Goal: Task Accomplishment & Management: Manage account settings

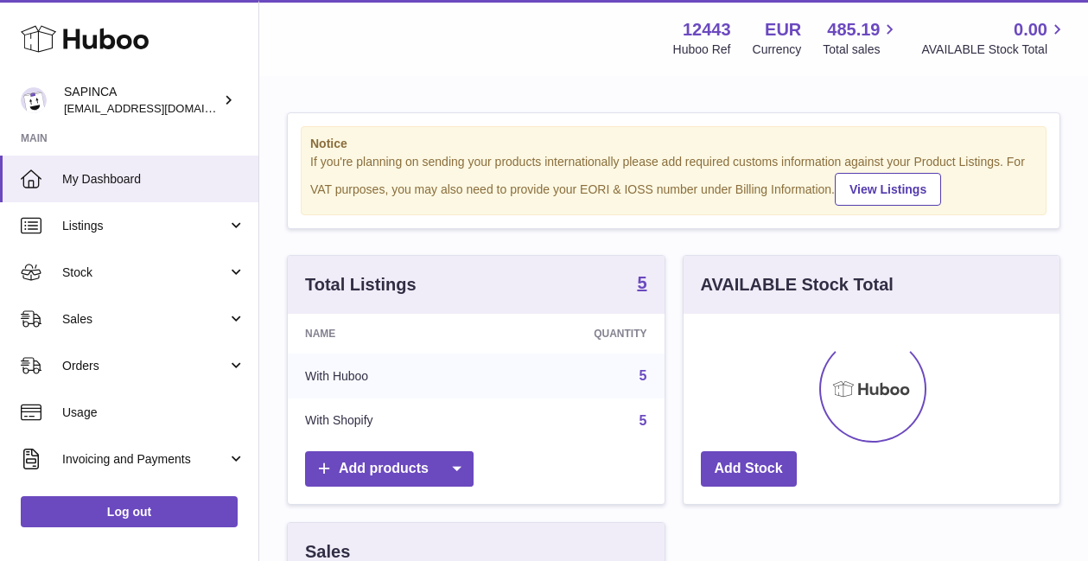
scroll to position [270, 376]
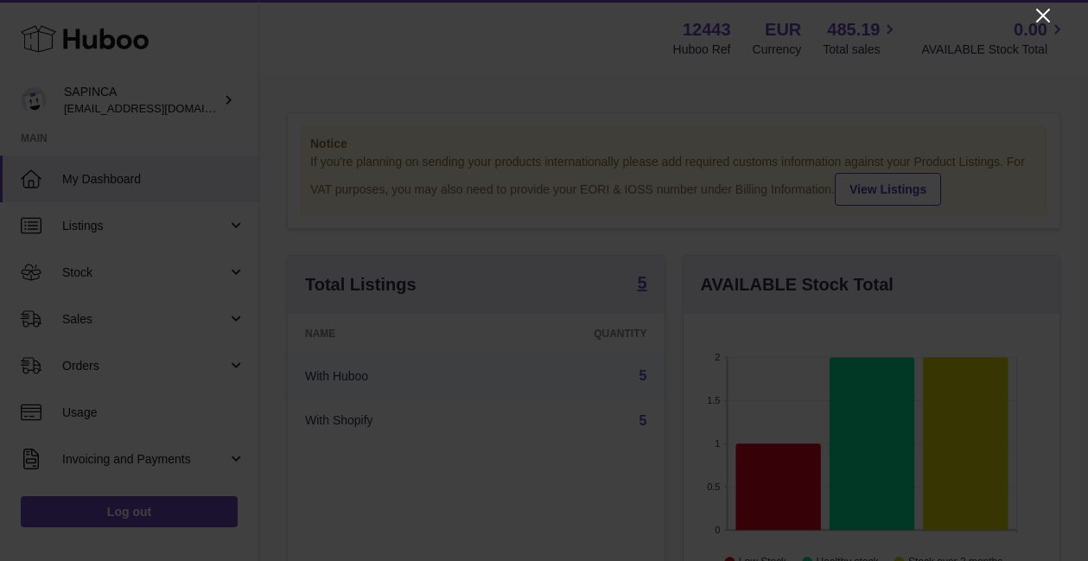
click at [1041, 19] on icon "Close" at bounding box center [1042, 15] width 21 height 21
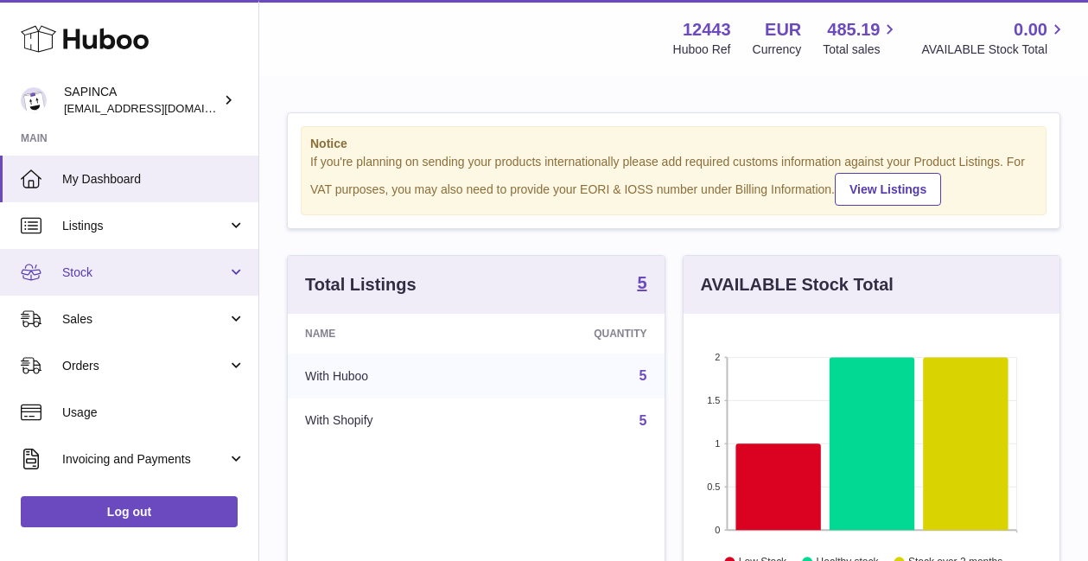
click at [84, 266] on span "Stock" at bounding box center [144, 272] width 165 height 16
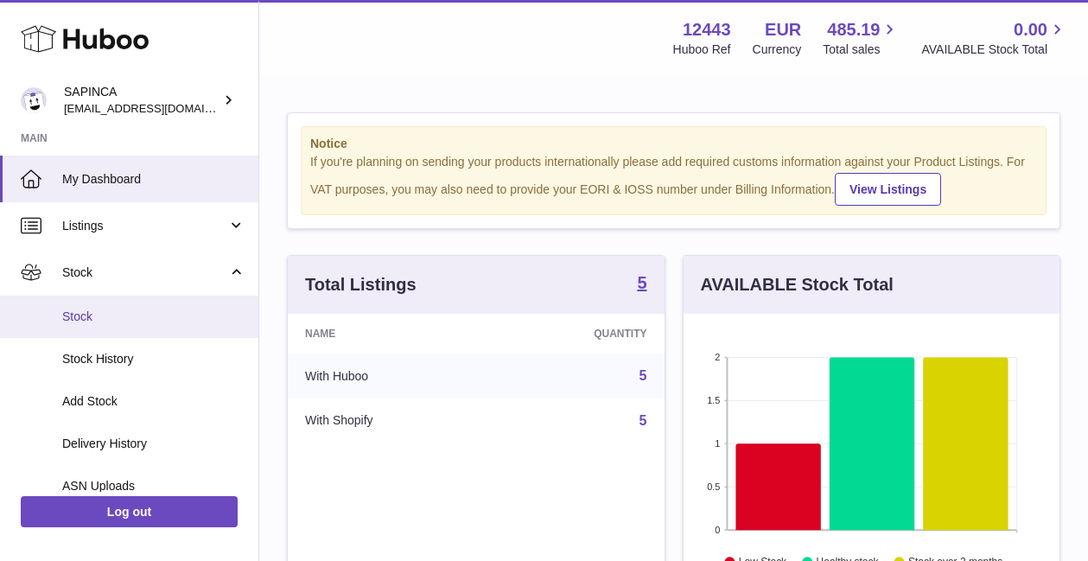
click at [86, 308] on span "Stock" at bounding box center [153, 316] width 183 height 16
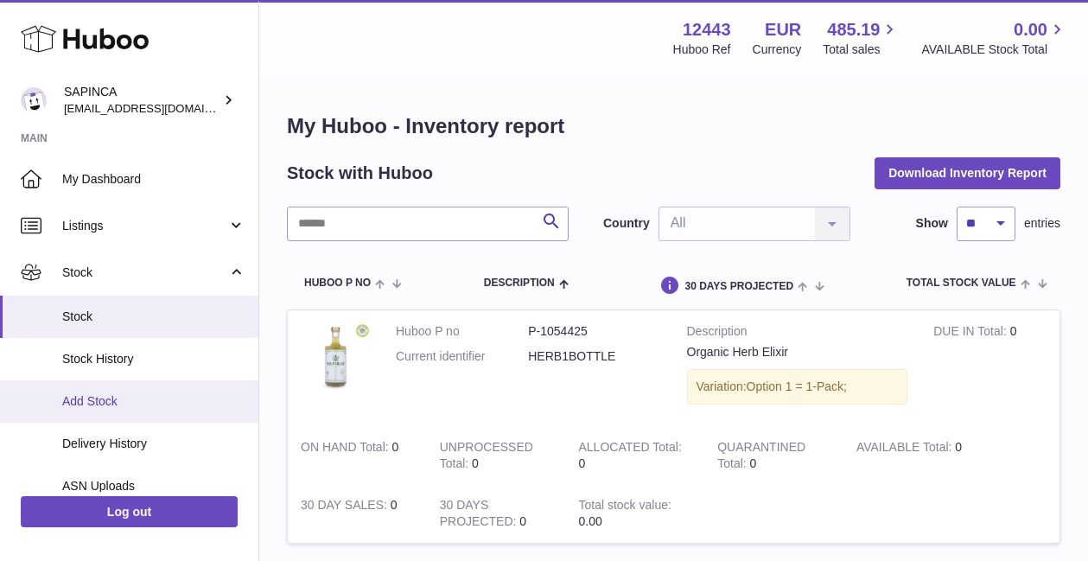
click at [91, 409] on span "Add Stock" at bounding box center [153, 401] width 183 height 16
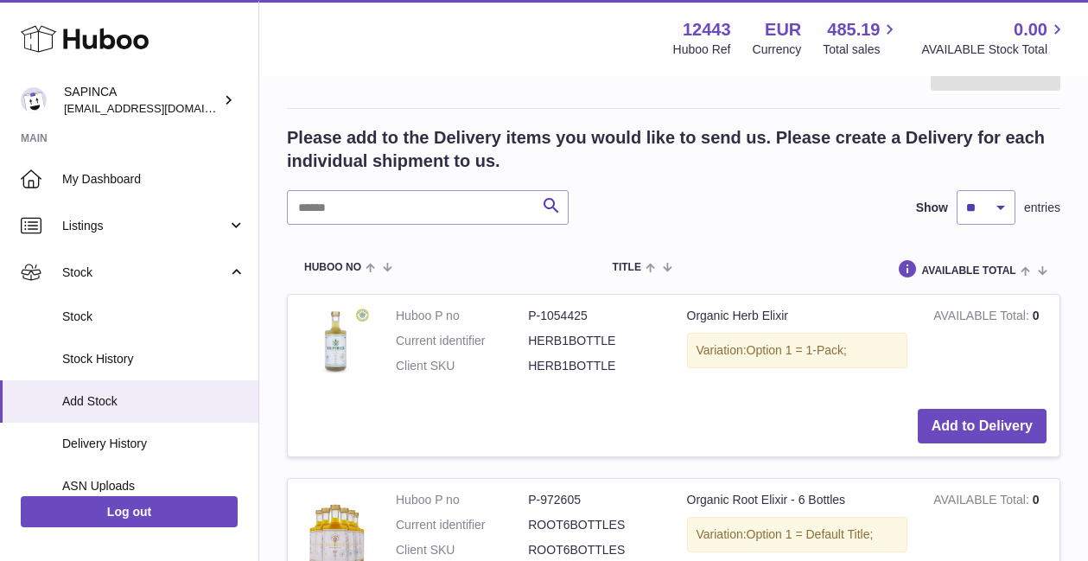
scroll to position [309, 0]
click at [972, 422] on button "Add to Delivery" at bounding box center [981, 425] width 129 height 35
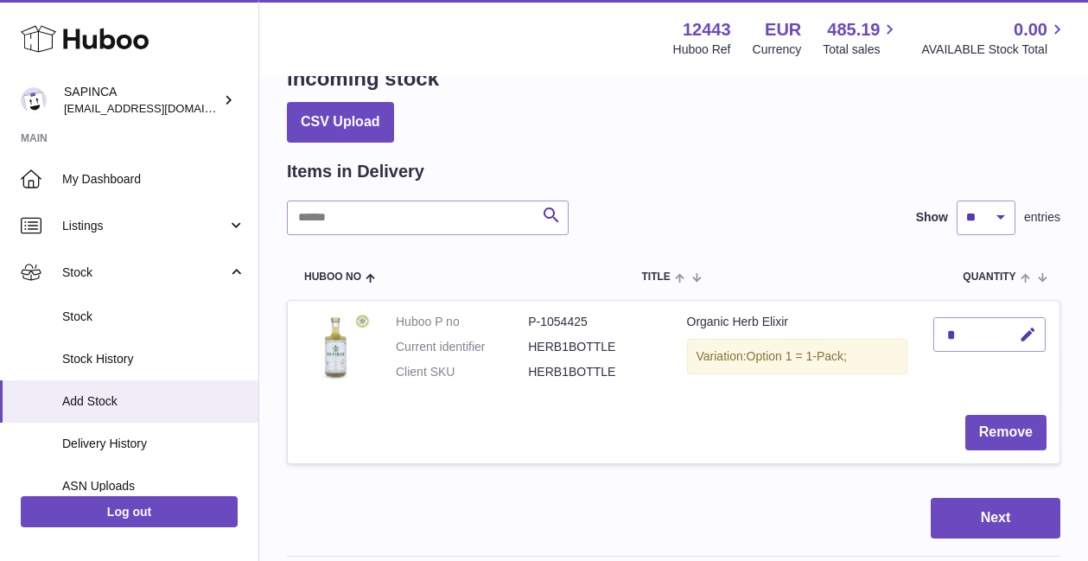
scroll to position [73, 0]
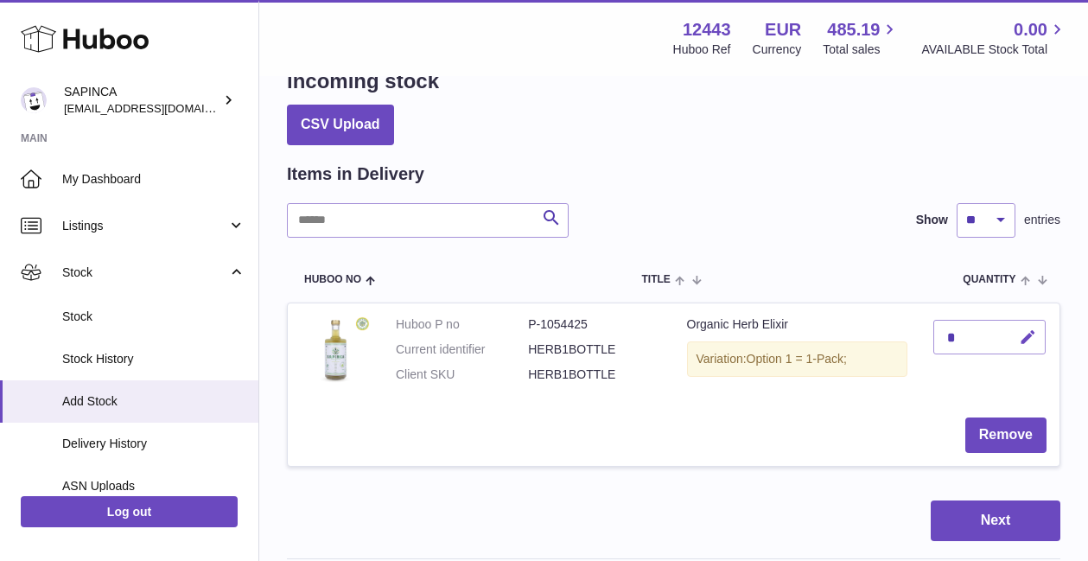
click at [1030, 332] on icon "button" at bounding box center [1028, 337] width 18 height 18
type input "*"
type input "***"
click at [994, 397] on td "***" at bounding box center [989, 353] width 139 height 101
click at [1032, 327] on button "submit" at bounding box center [1025, 337] width 33 height 28
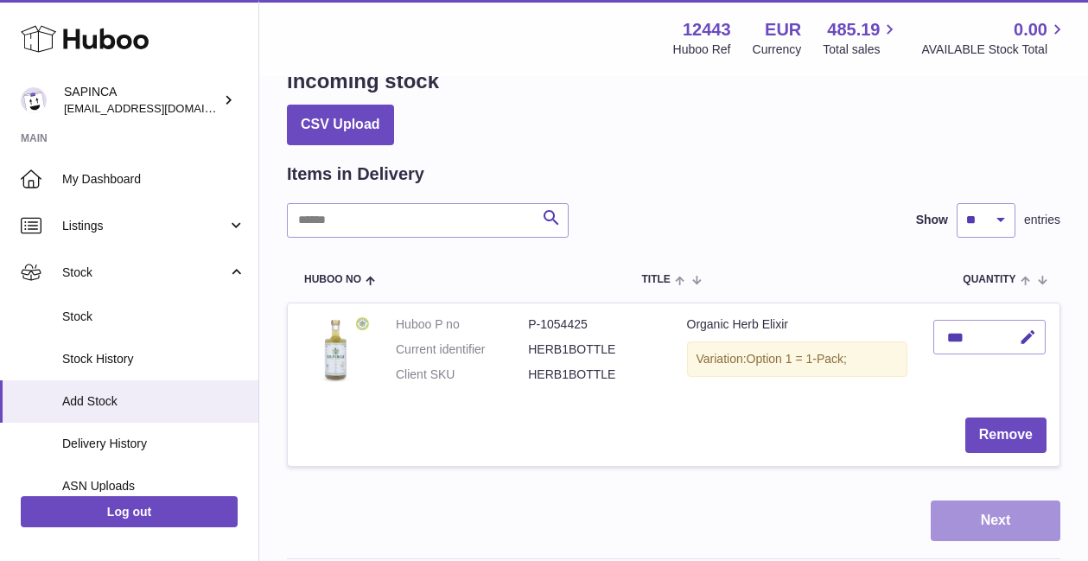
click at [997, 521] on button "Next" at bounding box center [995, 520] width 130 height 41
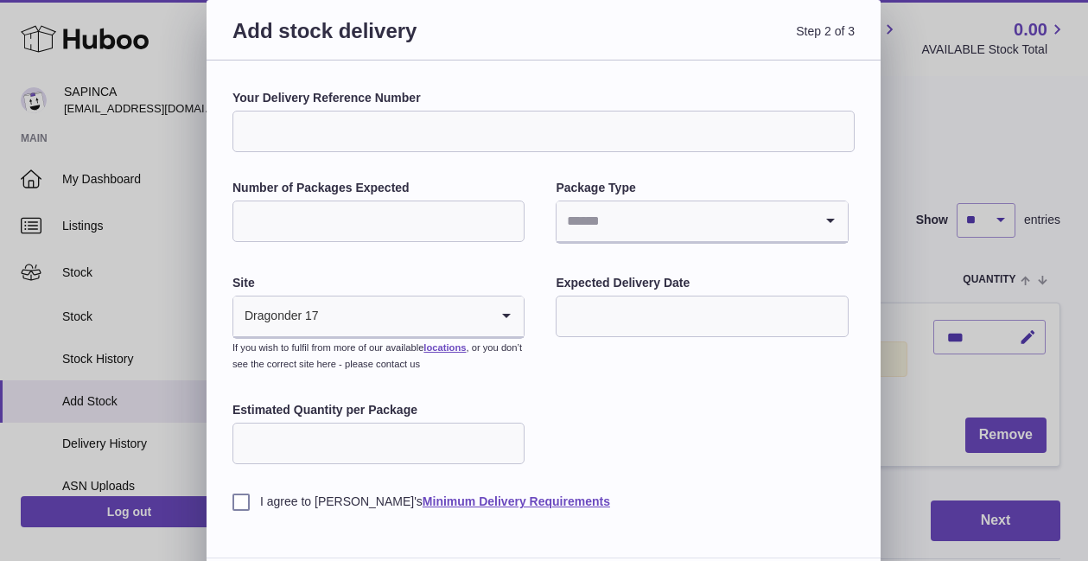
click at [420, 130] on input "Your Delivery Reference Number" at bounding box center [543, 131] width 622 height 41
type input "**********"
click at [331, 216] on input "Number of Packages Expected" at bounding box center [378, 220] width 292 height 41
type input "*"
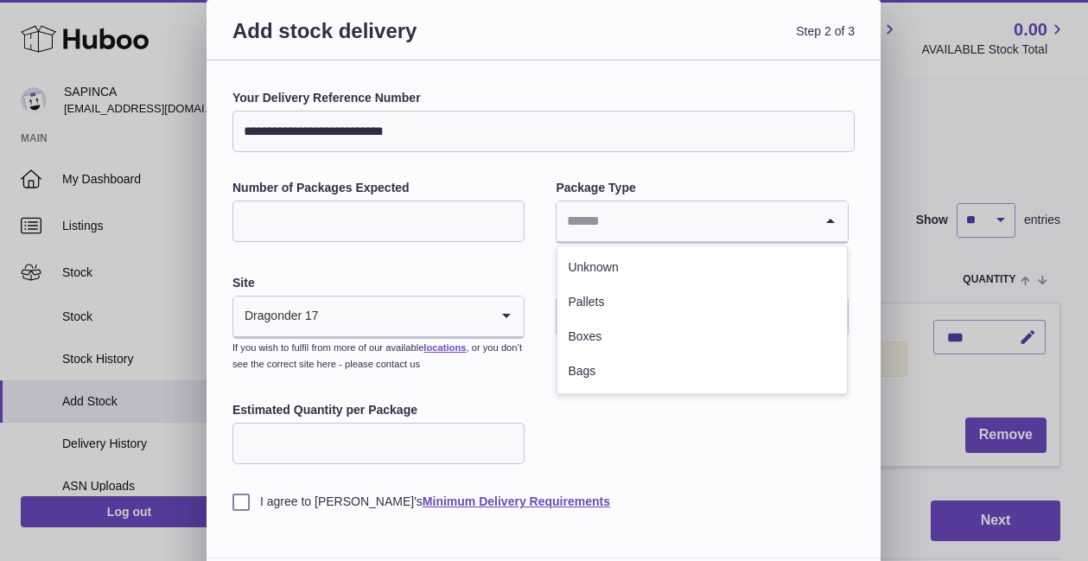
click at [604, 215] on input "Search for option" at bounding box center [684, 221] width 256 height 40
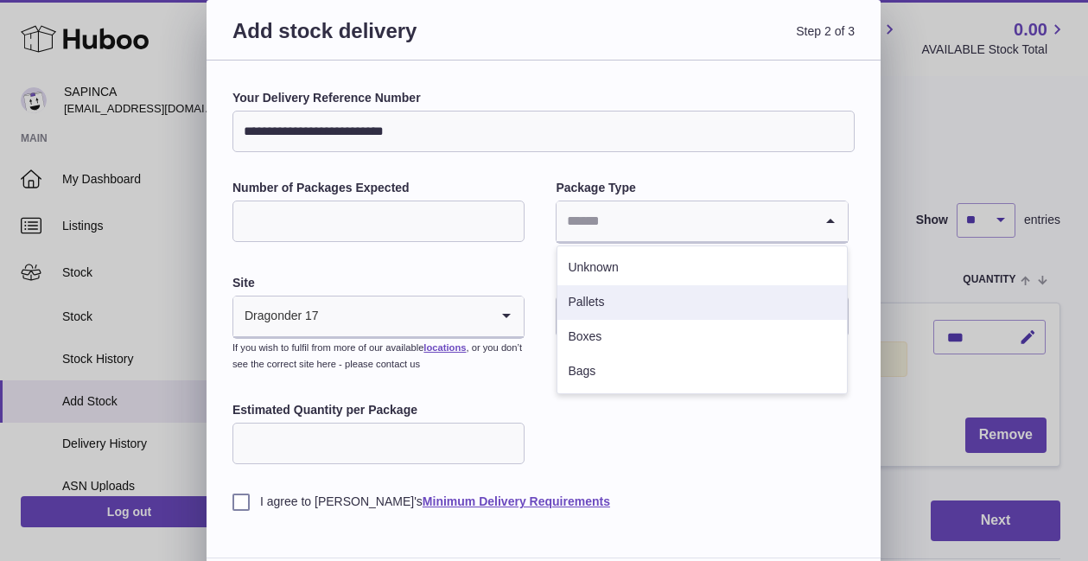
click at [595, 305] on li "Pallets" at bounding box center [701, 302] width 289 height 35
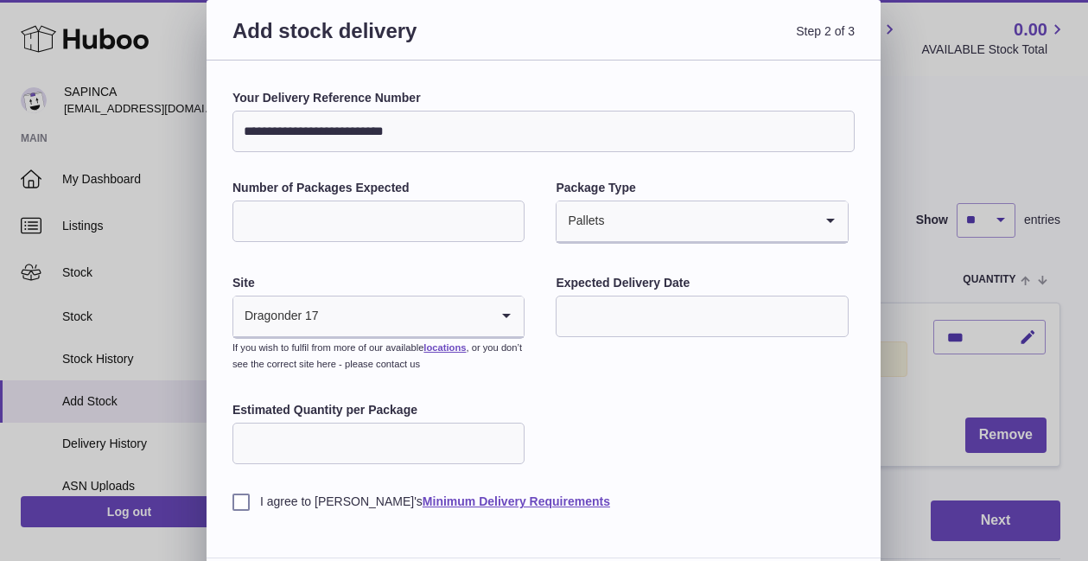
click at [419, 314] on input "Search for option" at bounding box center [405, 316] width 170 height 40
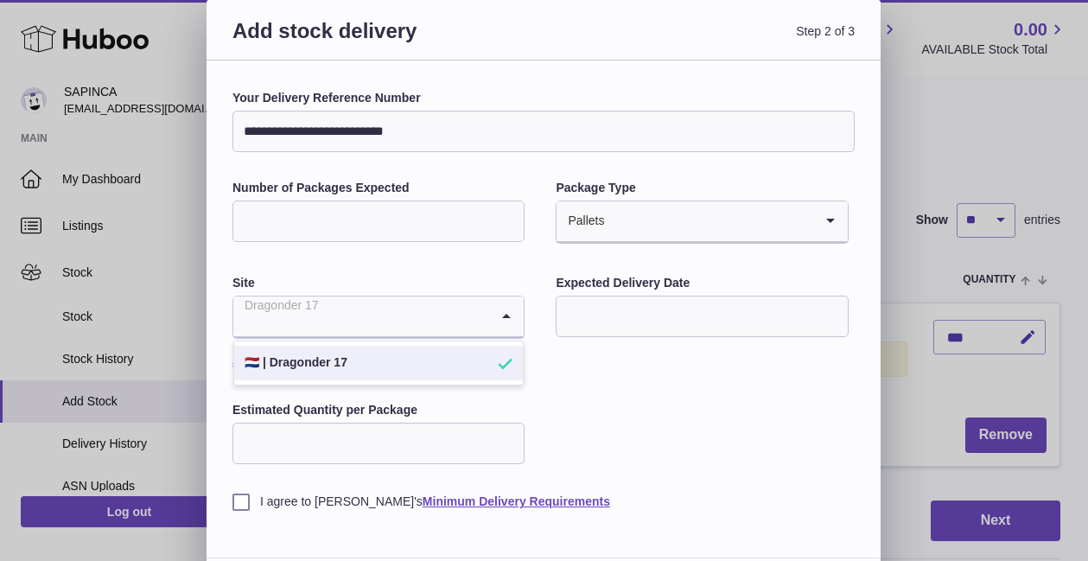
click at [351, 362] on li "🇳🇱 | Dragonder 17" at bounding box center [378, 363] width 289 height 35
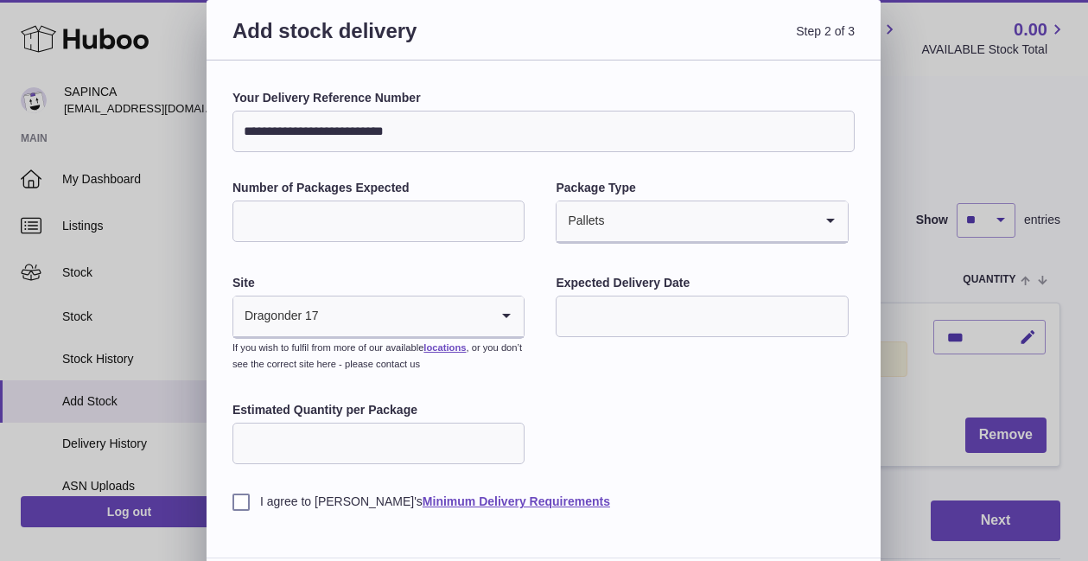
click at [601, 310] on input "text" at bounding box center [702, 315] width 292 height 41
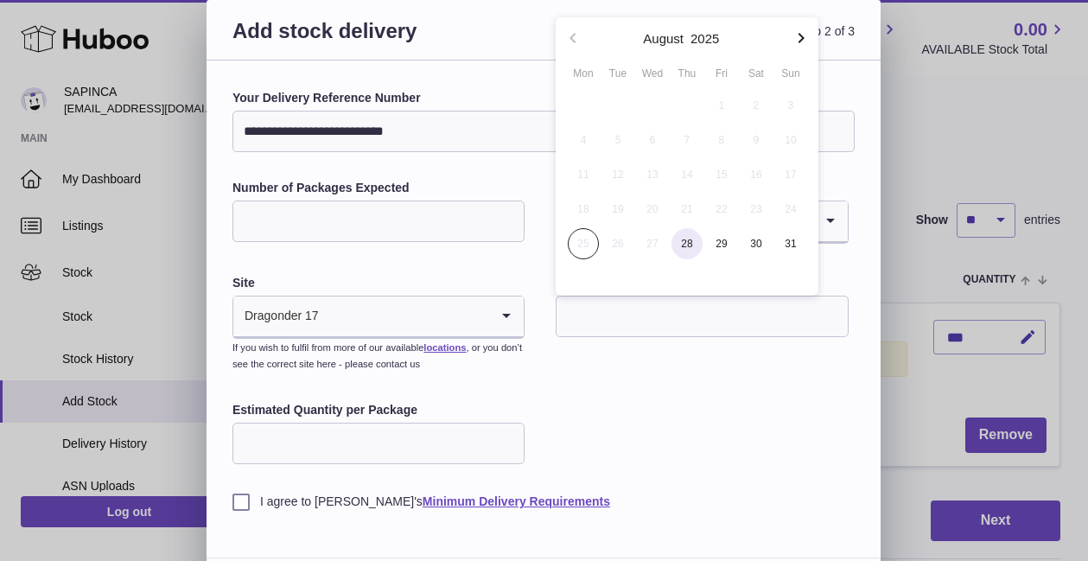
click at [692, 244] on span "28" at bounding box center [686, 243] width 31 height 31
type input "**********"
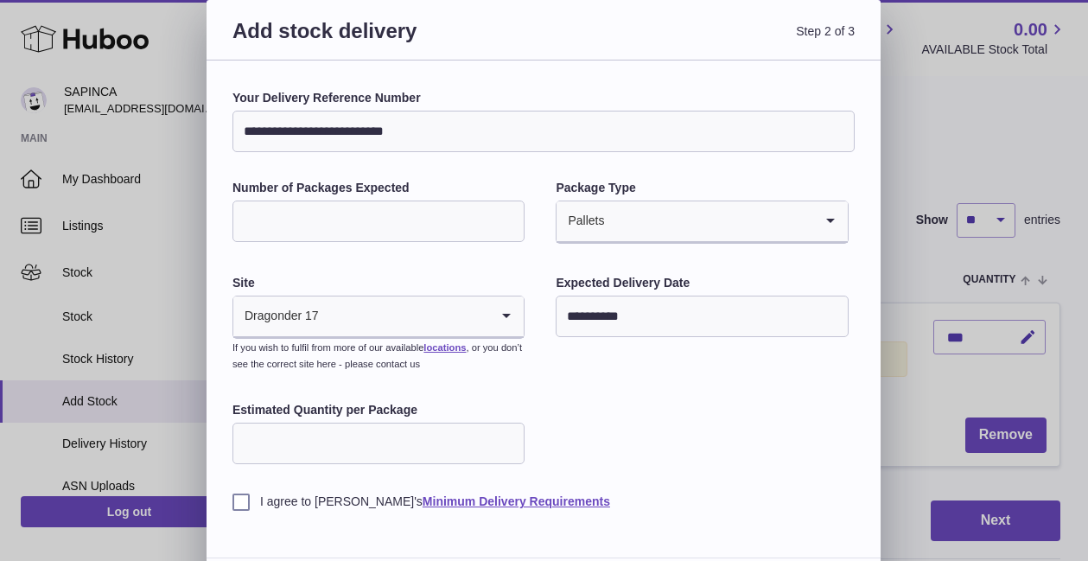
scroll to position [56, 0]
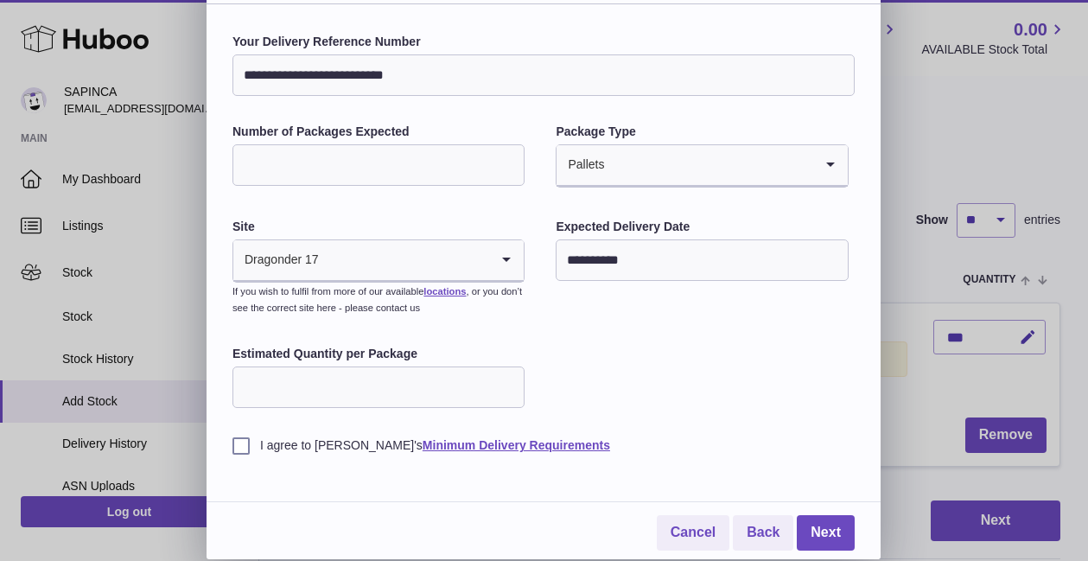
click at [400, 388] on input "Estimated Quantity per Package" at bounding box center [378, 386] width 292 height 41
type input "***"
click at [648, 408] on div "**********" at bounding box center [543, 244] width 622 height 420
click at [237, 446] on label "I agree to Huboo's Minimum Delivery Requirements" at bounding box center [543, 445] width 622 height 16
click at [829, 529] on link "Next" at bounding box center [826, 532] width 58 height 35
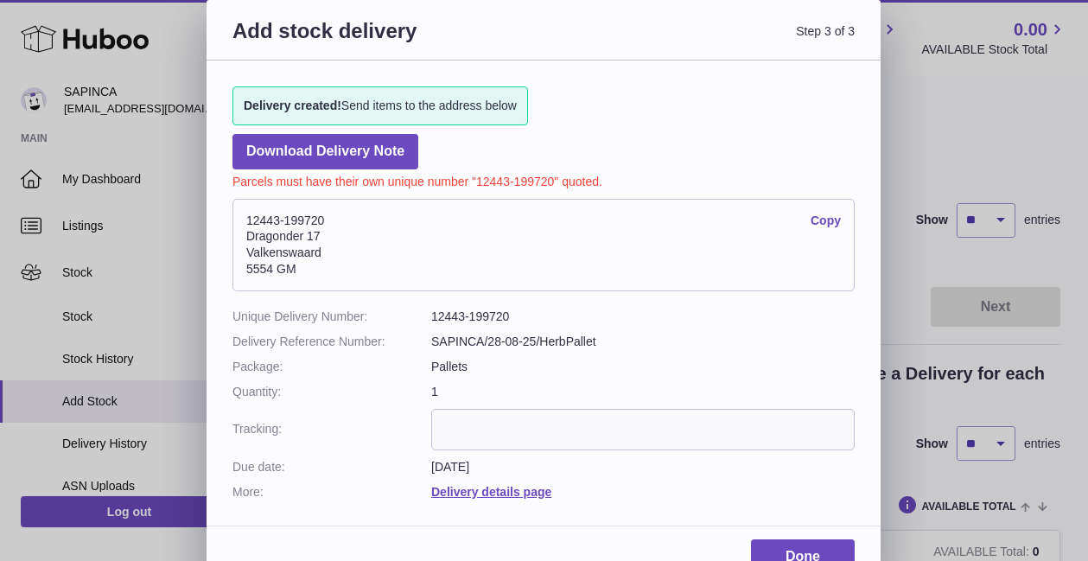
scroll to position [29, 0]
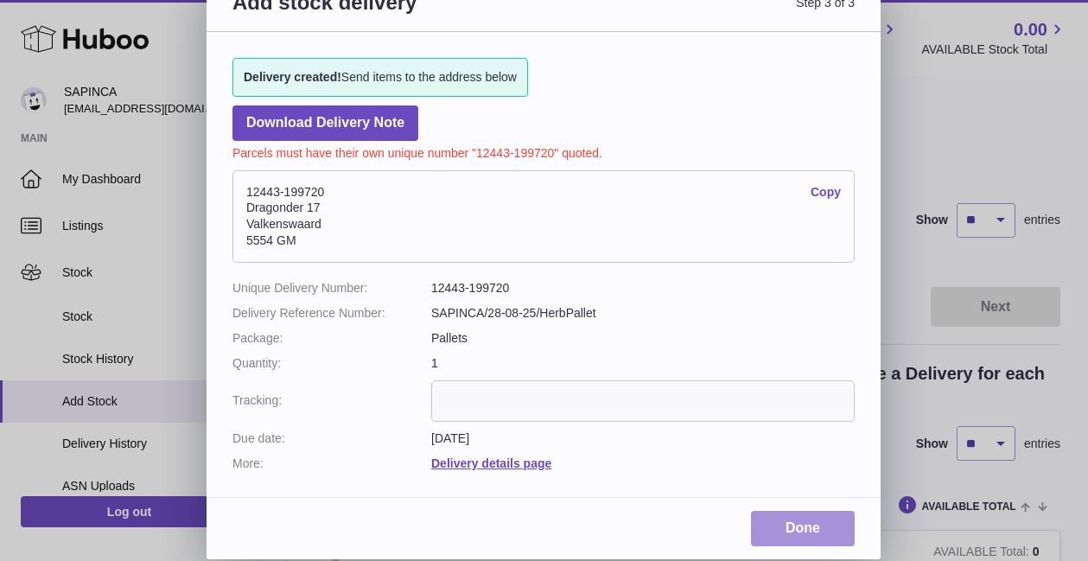
click at [784, 524] on link "Done" at bounding box center [803, 528] width 104 height 35
